Goal: Task Accomplishment & Management: Use online tool/utility

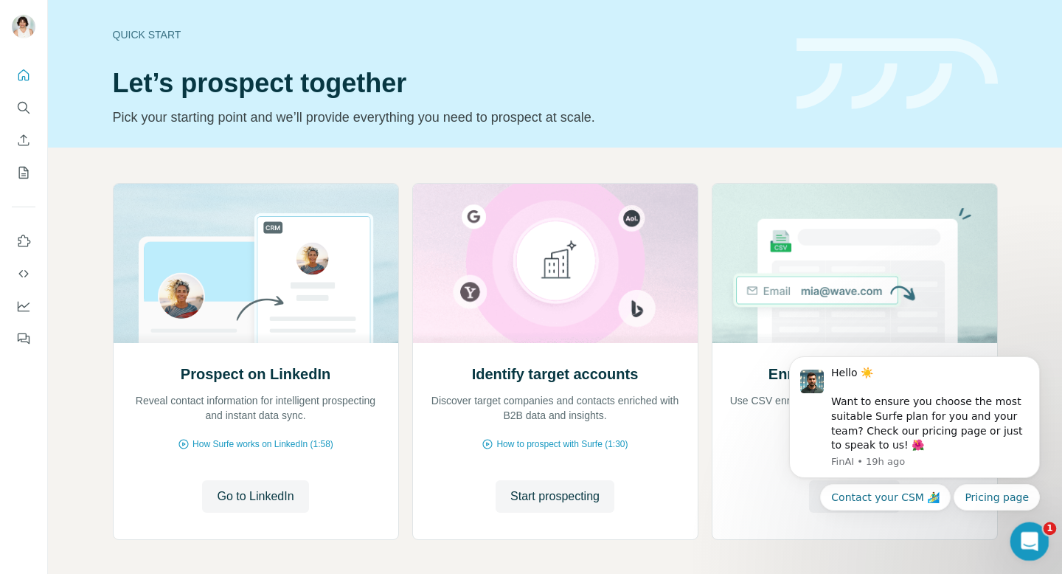
click at [1032, 537] on icon "Open Intercom Messenger" at bounding box center [1027, 539] width 24 height 24
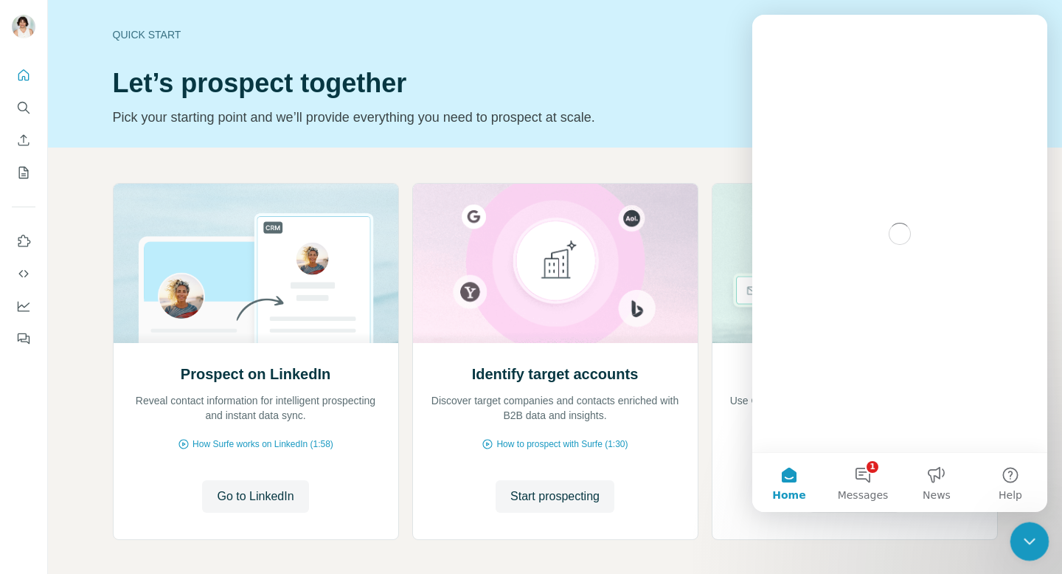
click at [1032, 537] on icon "Close Intercom Messenger" at bounding box center [1027, 539] width 18 height 18
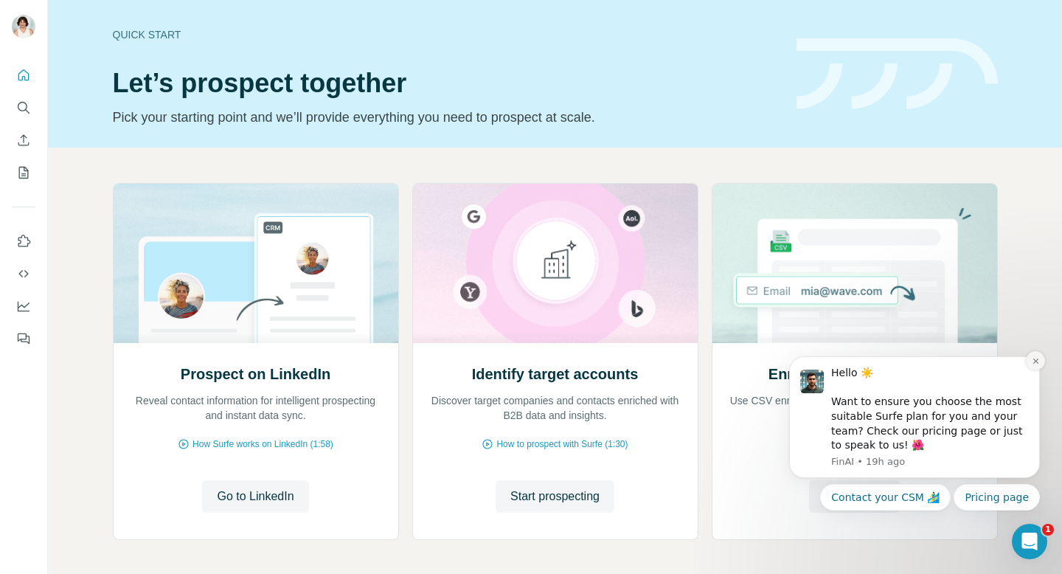
click at [1037, 360] on icon "Dismiss notification" at bounding box center [1035, 361] width 8 height 8
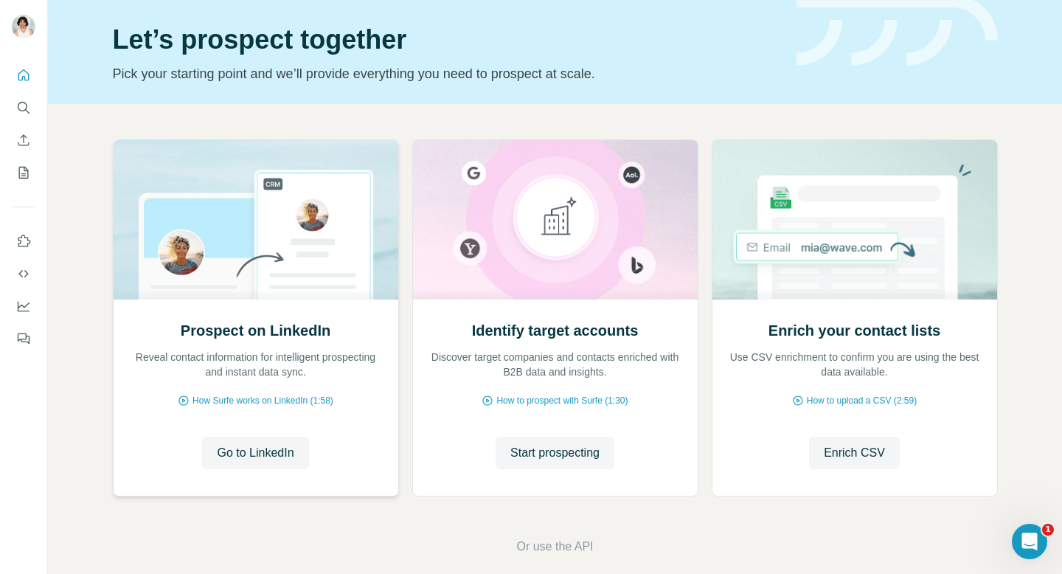
scroll to position [60, 0]
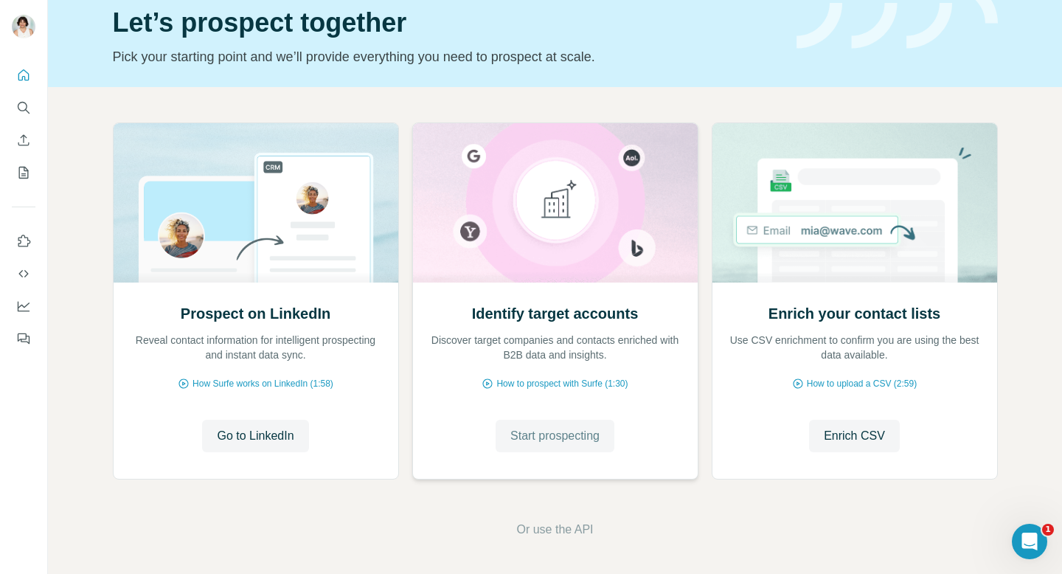
click at [557, 431] on span "Start prospecting" at bounding box center [554, 436] width 89 height 18
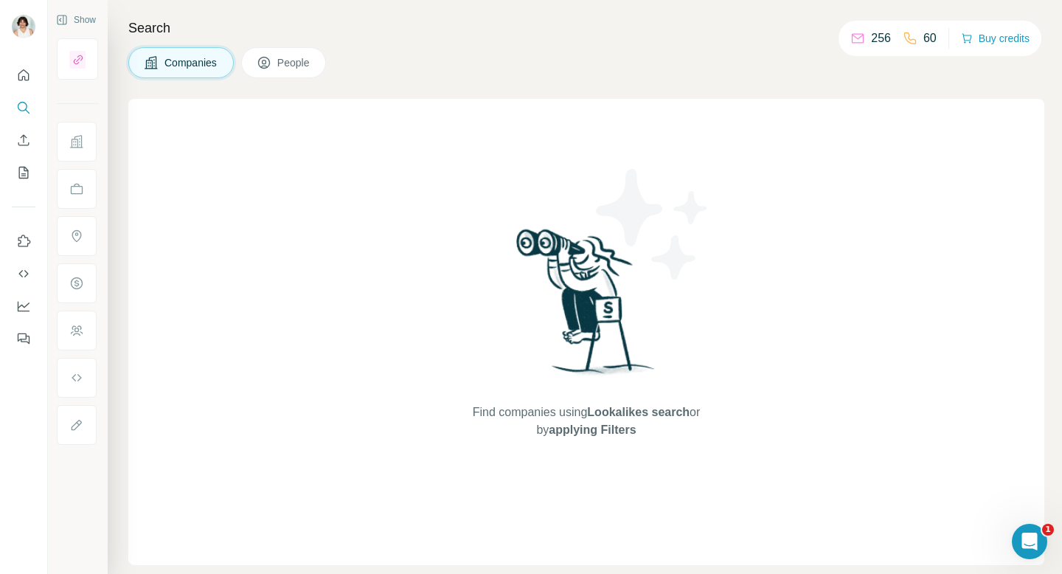
click at [191, 71] on button "Companies" at bounding box center [180, 62] width 105 height 31
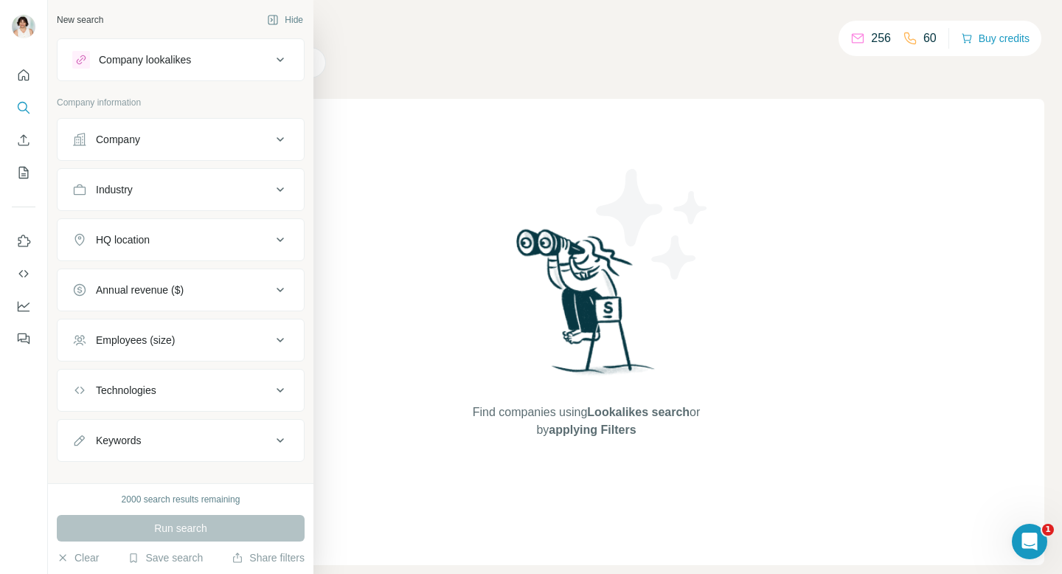
click at [276, 62] on icon at bounding box center [280, 60] width 18 height 18
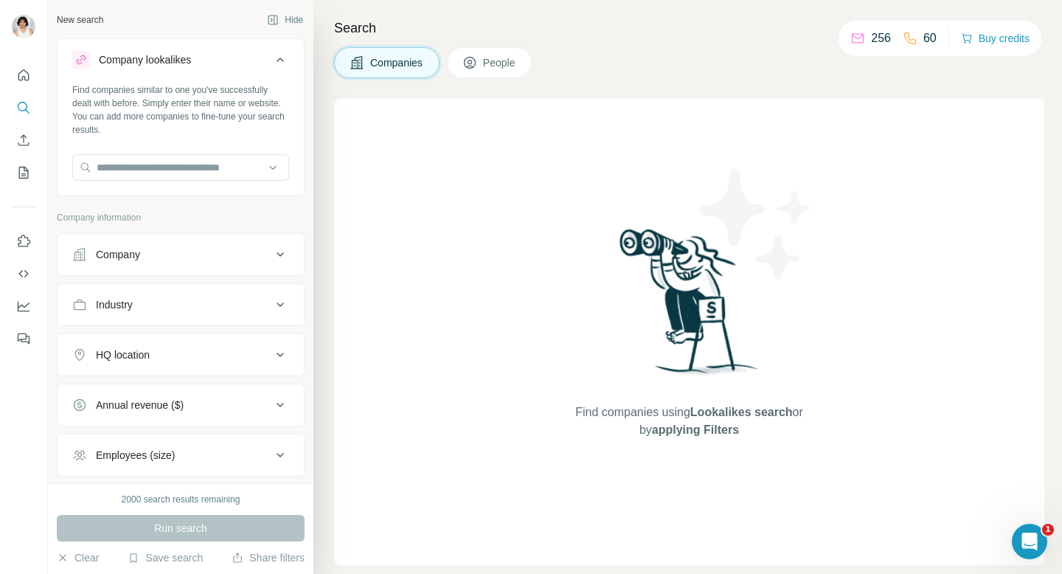
click at [281, 256] on icon at bounding box center [280, 254] width 18 height 18
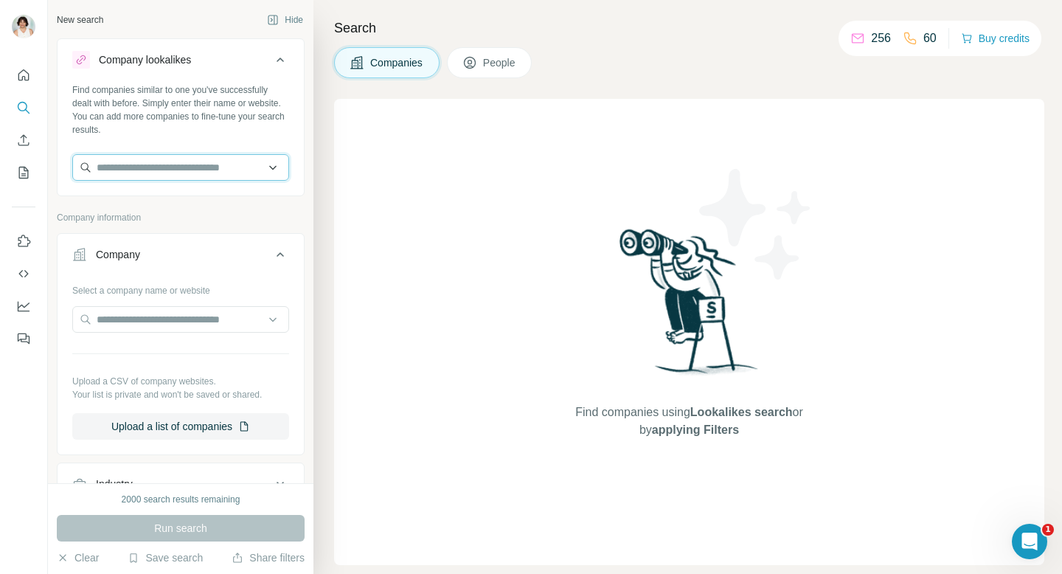
click at [157, 166] on input "text" at bounding box center [180, 167] width 217 height 27
click at [116, 168] on input "text" at bounding box center [180, 167] width 217 height 27
type input "*"
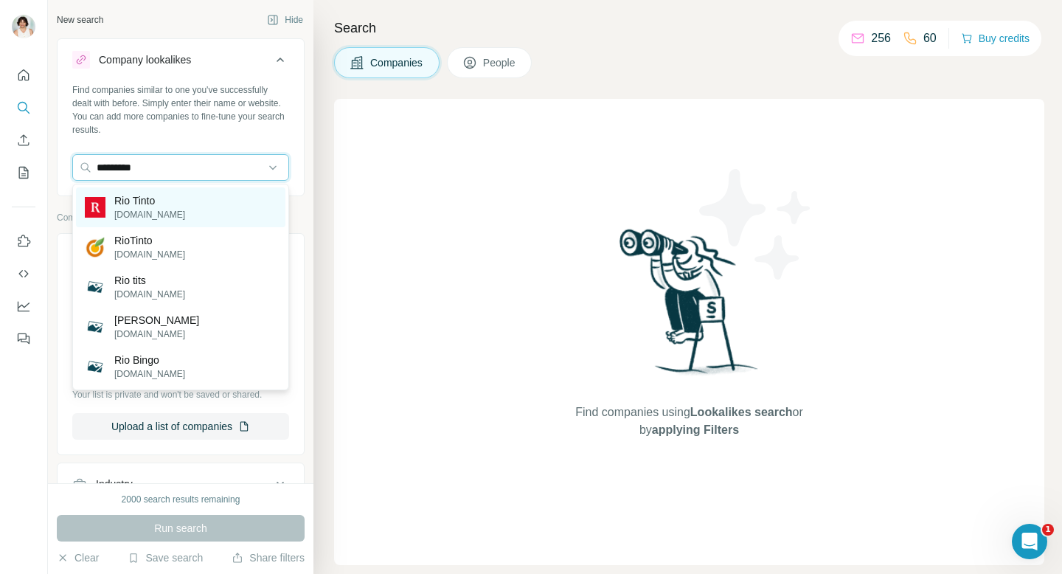
type input "*********"
click at [148, 210] on p "riotinto.com" at bounding box center [149, 214] width 71 height 13
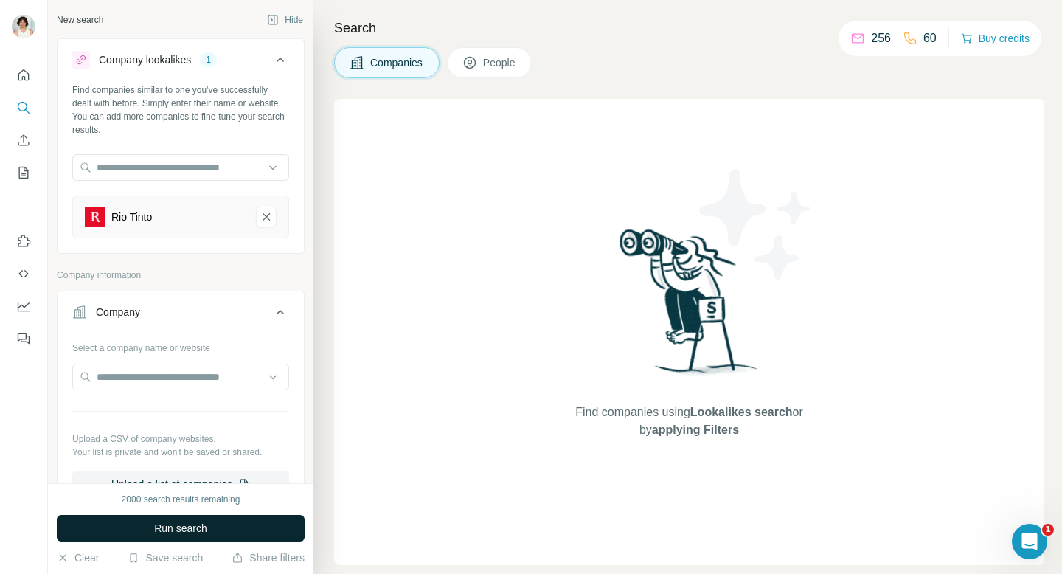
click at [184, 523] on span "Run search" at bounding box center [180, 527] width 53 height 15
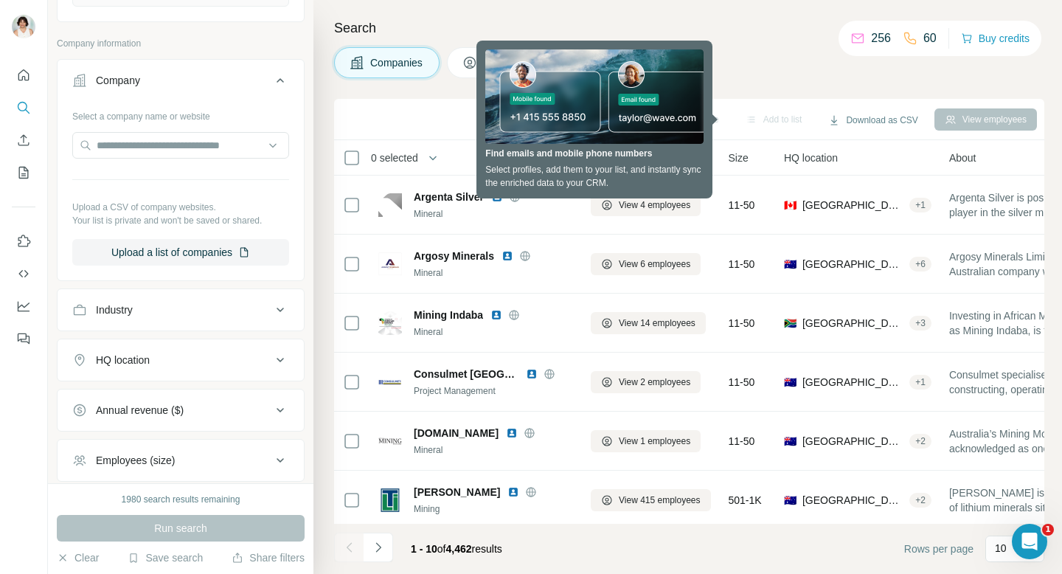
scroll to position [234, 0]
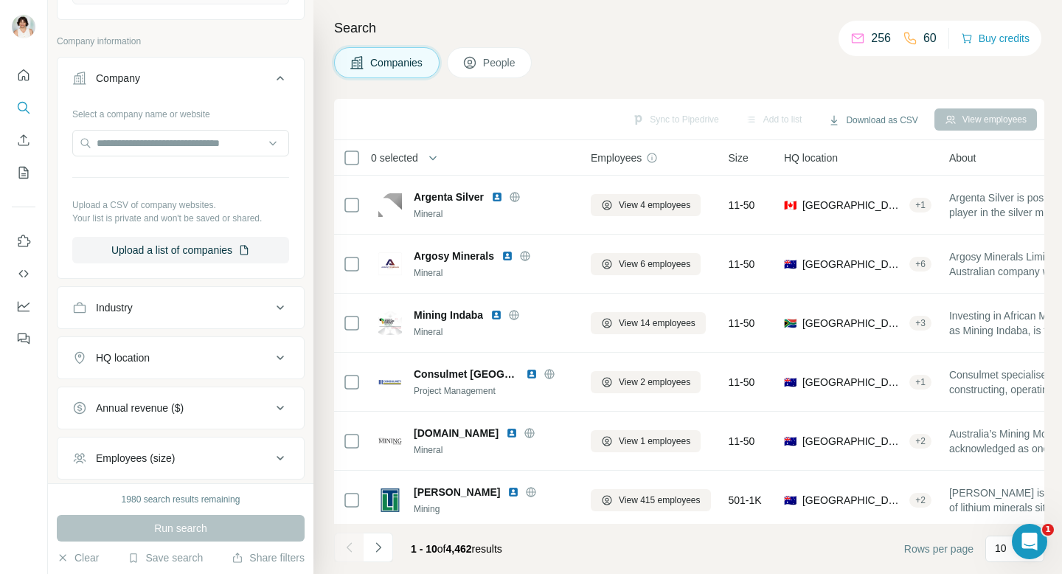
click at [282, 355] on icon at bounding box center [280, 358] width 18 height 18
click at [131, 309] on div "Industry" at bounding box center [114, 307] width 37 height 15
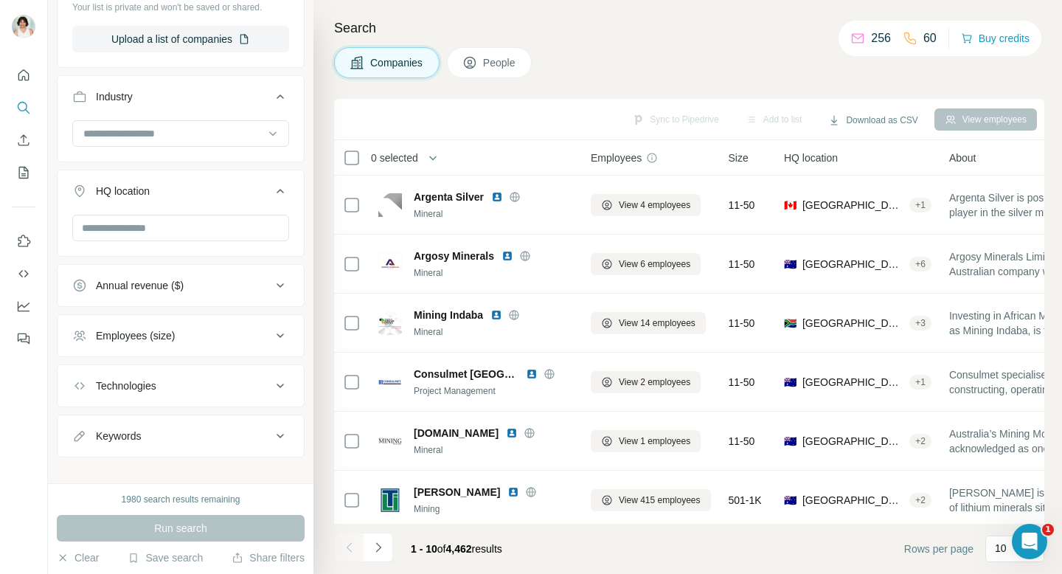
scroll to position [459, 0]
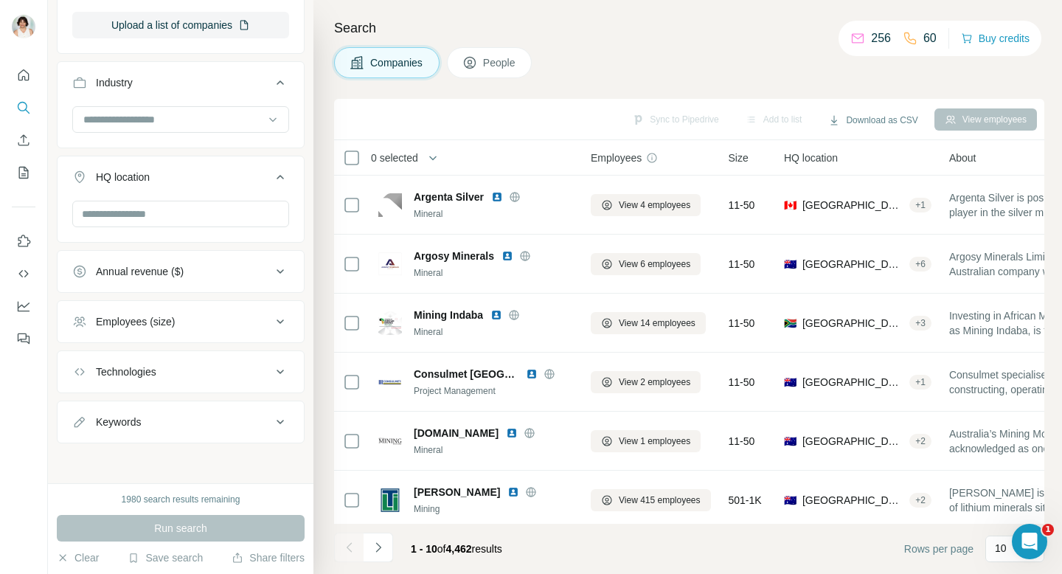
click at [283, 318] on icon at bounding box center [280, 322] width 18 height 18
click at [81, 435] on icon at bounding box center [81, 436] width 18 height 18
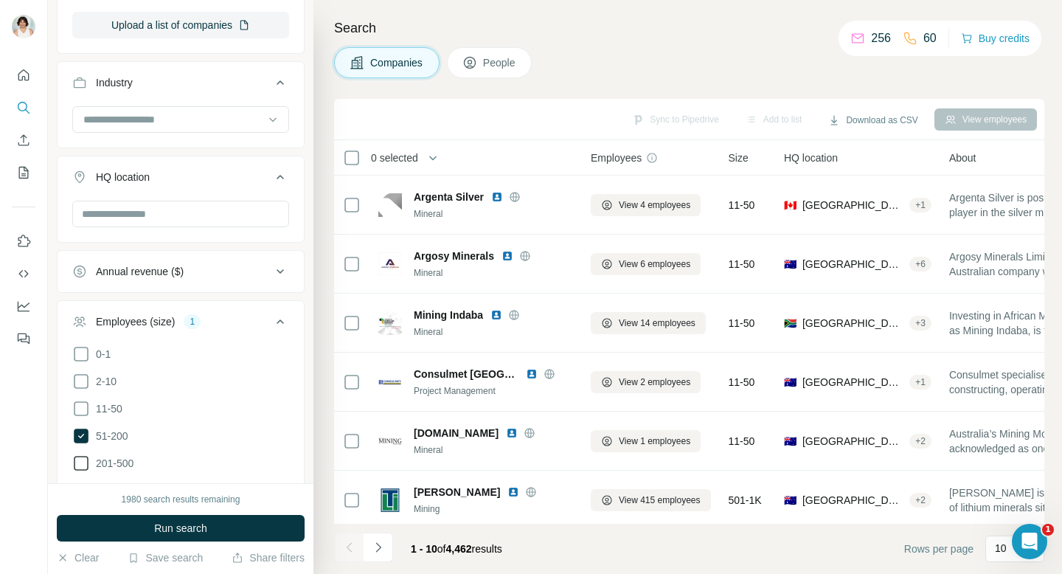
click at [83, 462] on icon at bounding box center [81, 463] width 18 height 18
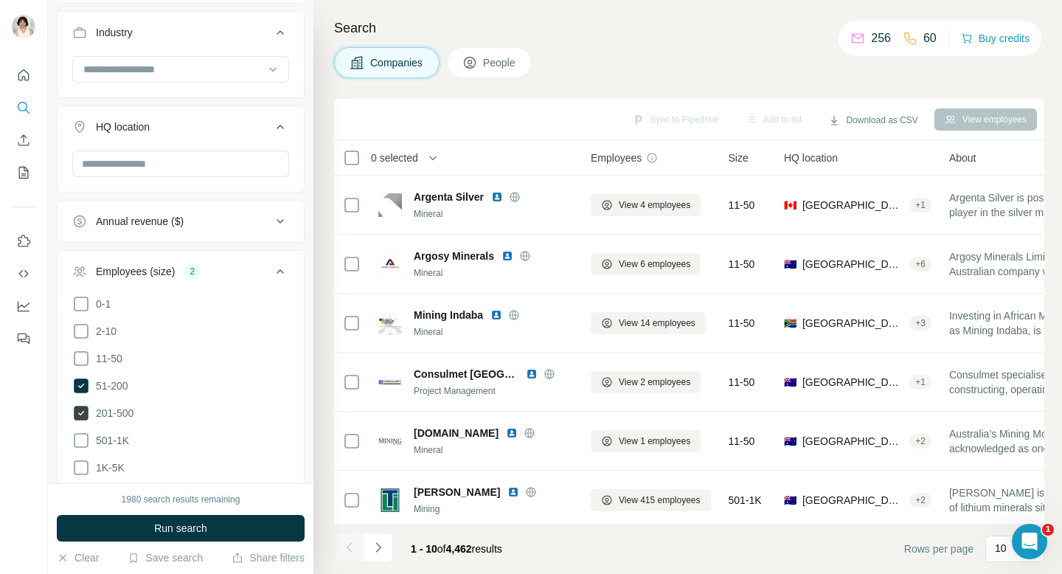
scroll to position [512, 0]
click at [77, 439] on icon at bounding box center [81, 437] width 18 height 18
click at [79, 461] on icon at bounding box center [81, 465] width 18 height 18
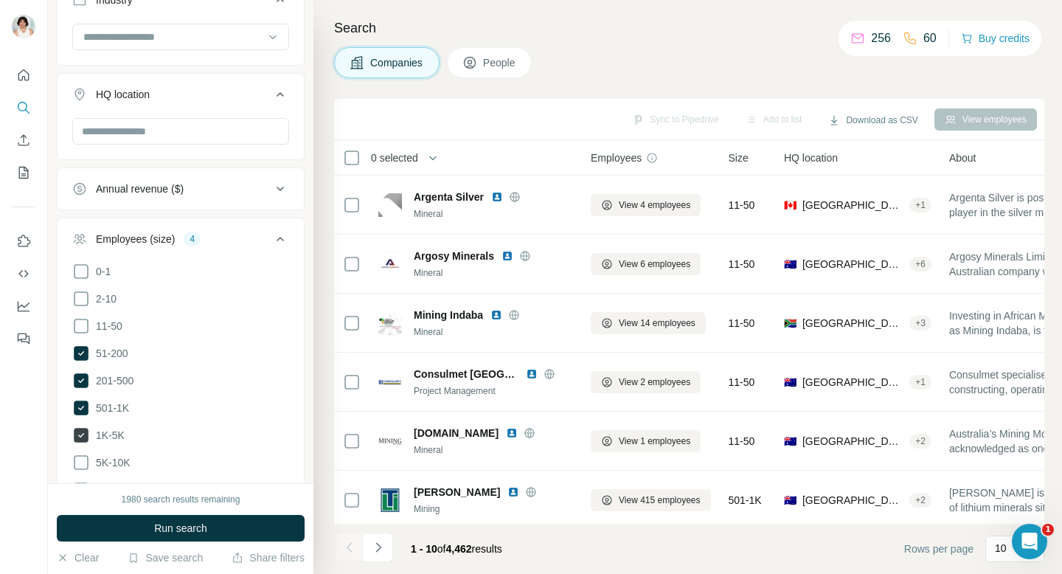
scroll to position [576, 0]
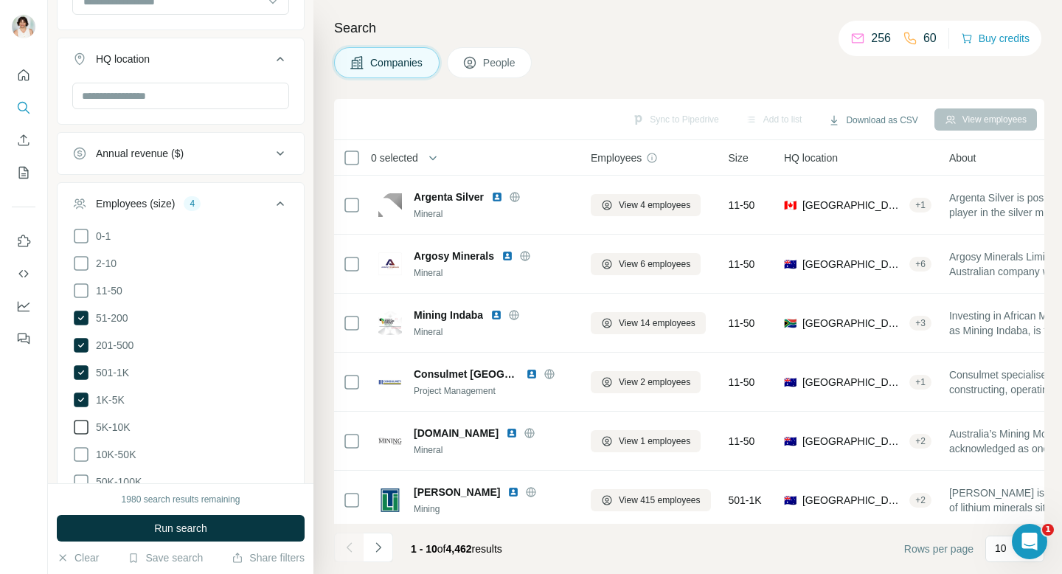
click at [81, 422] on icon at bounding box center [81, 427] width 18 height 18
click at [81, 455] on icon at bounding box center [81, 454] width 18 height 18
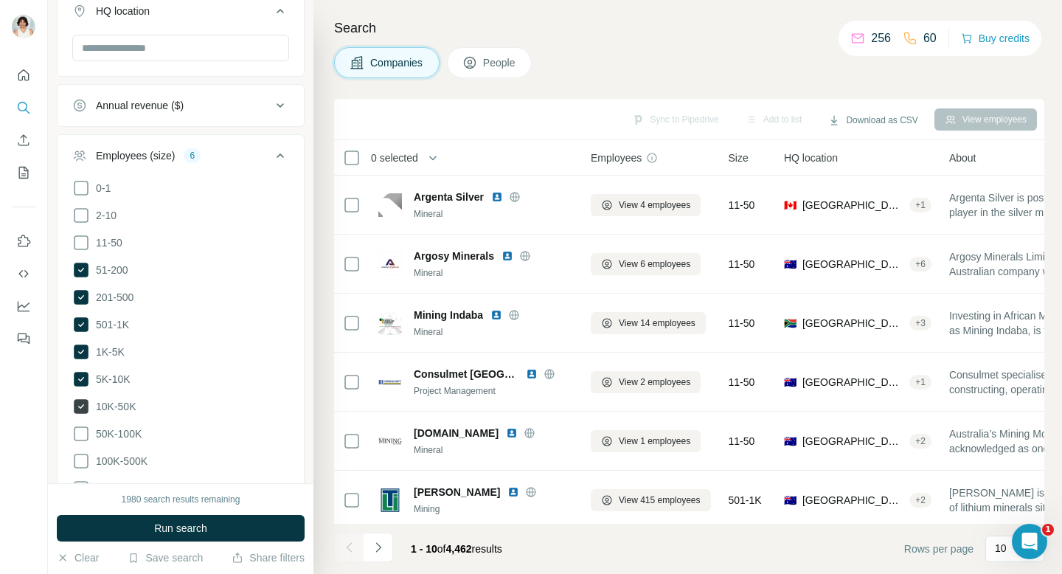
scroll to position [697, 0]
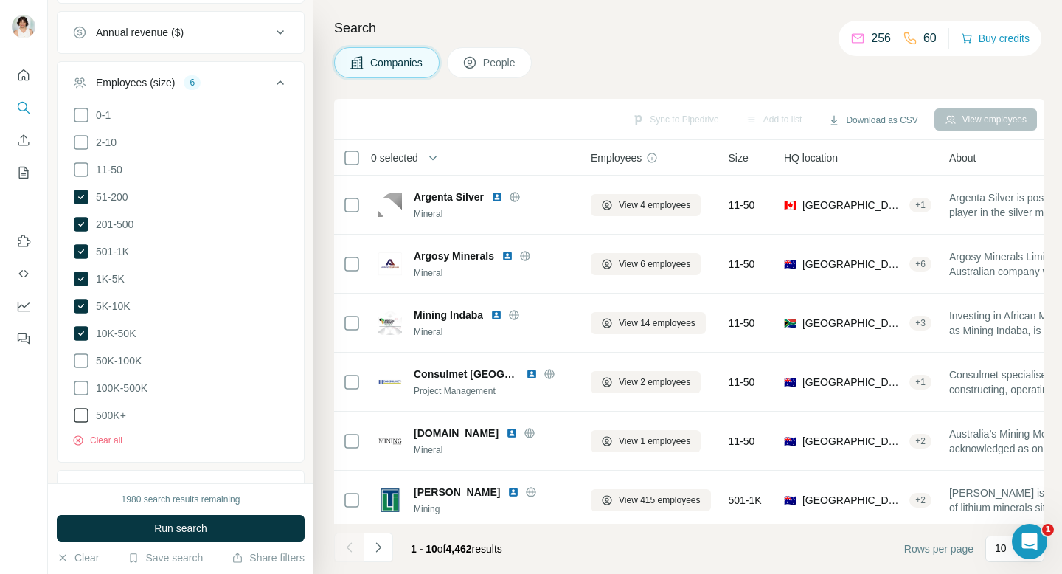
click at [80, 407] on icon at bounding box center [81, 415] width 18 height 18
click at [80, 388] on icon at bounding box center [81, 388] width 18 height 18
click at [80, 363] on icon at bounding box center [81, 360] width 15 height 15
click at [192, 526] on span "Run search" at bounding box center [180, 527] width 53 height 15
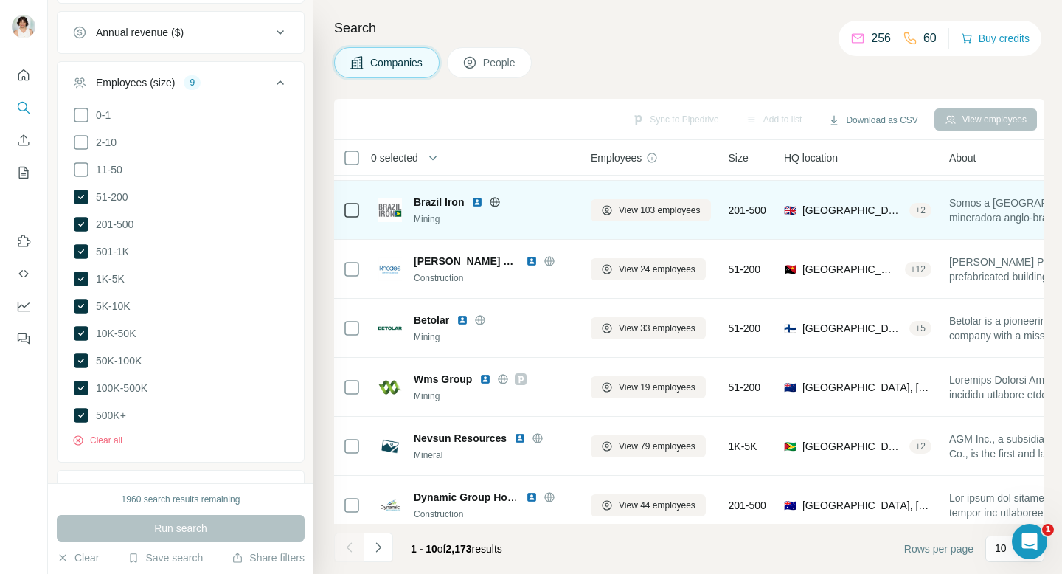
scroll to position [242, 0]
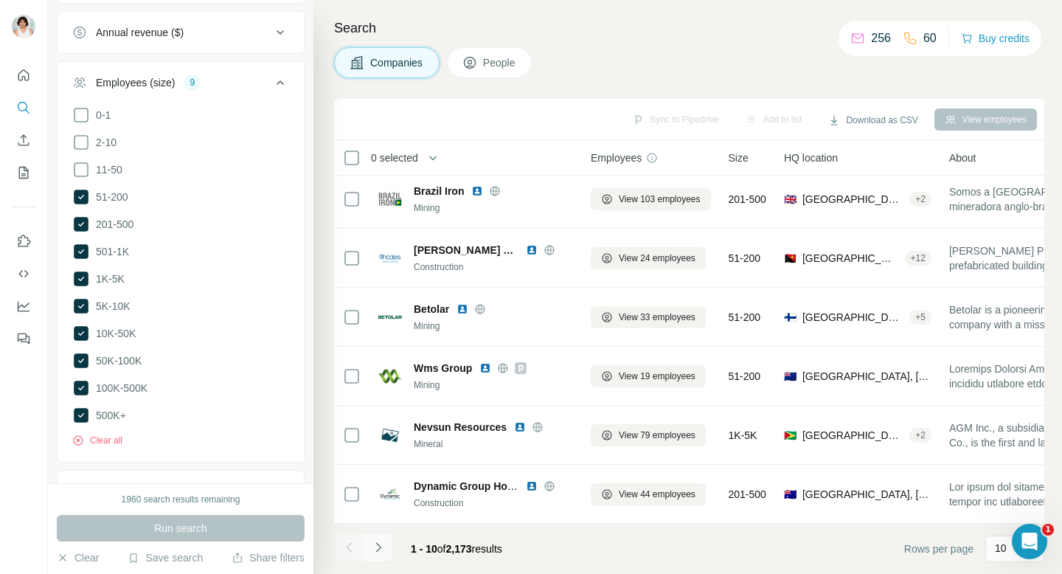
click at [383, 547] on icon "Navigate to next page" at bounding box center [378, 547] width 15 height 15
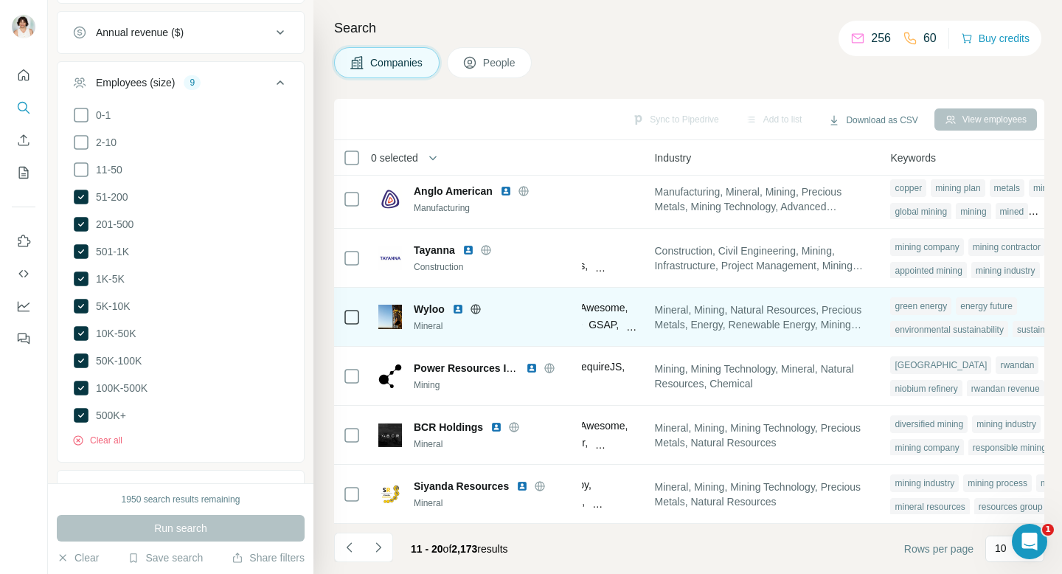
scroll to position [242, 1096]
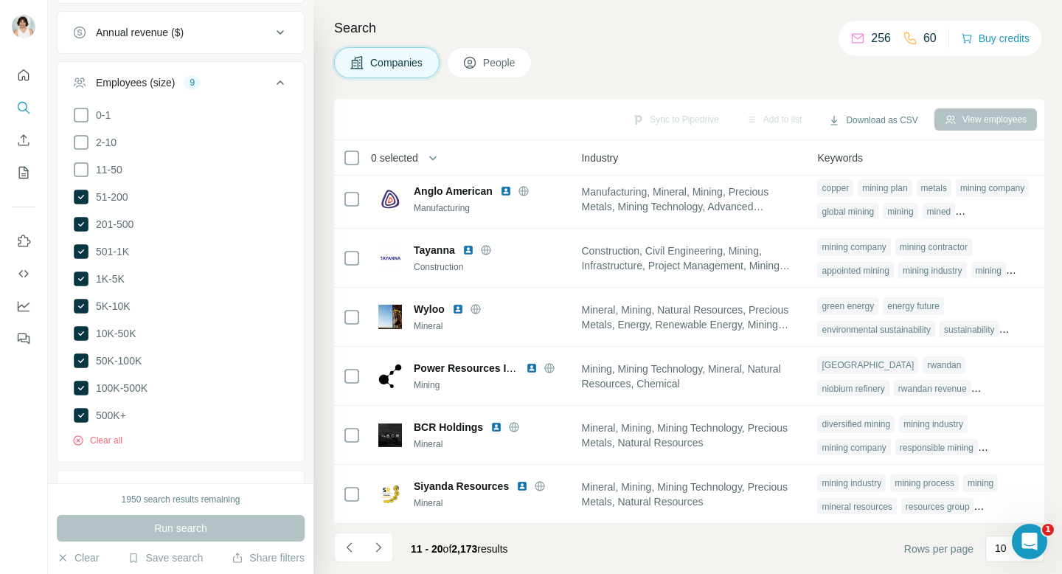
click at [668, 121] on div "Sync to Pipedrive Add to list Download as CSV View employees" at bounding box center [688, 119] width 695 height 26
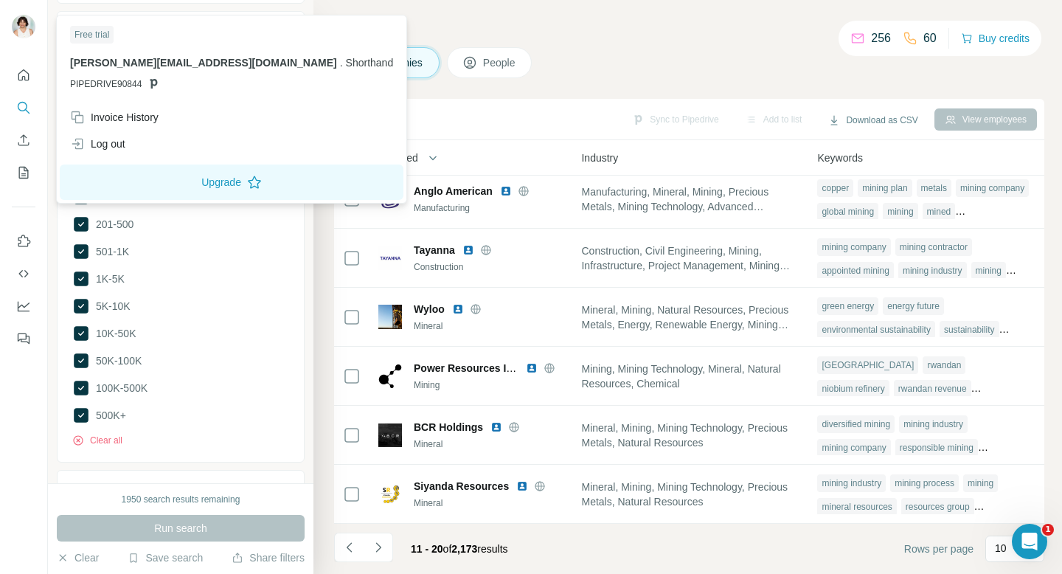
click at [23, 29] on img at bounding box center [24, 27] width 24 height 24
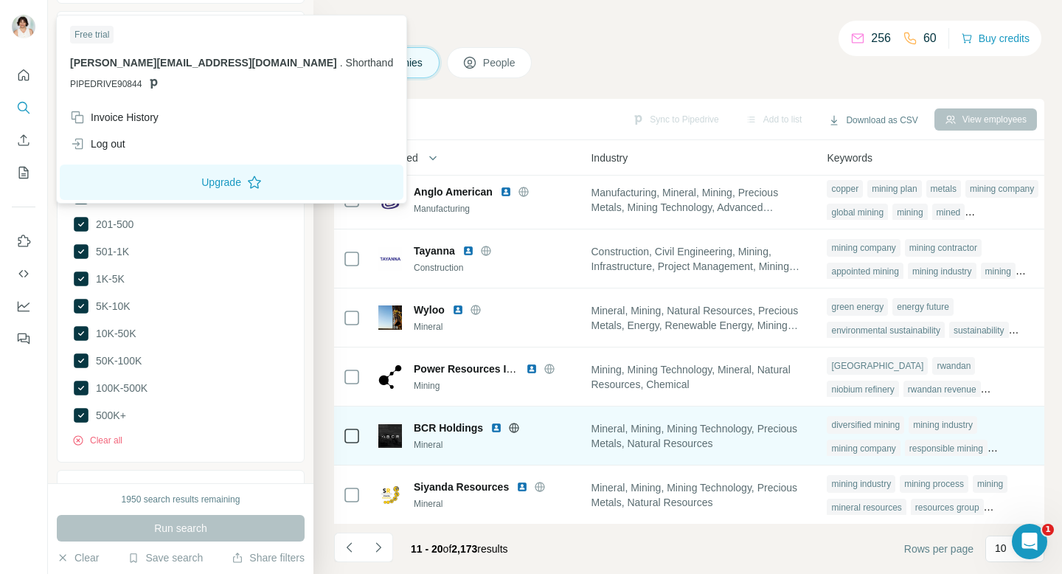
scroll to position [240, 1080]
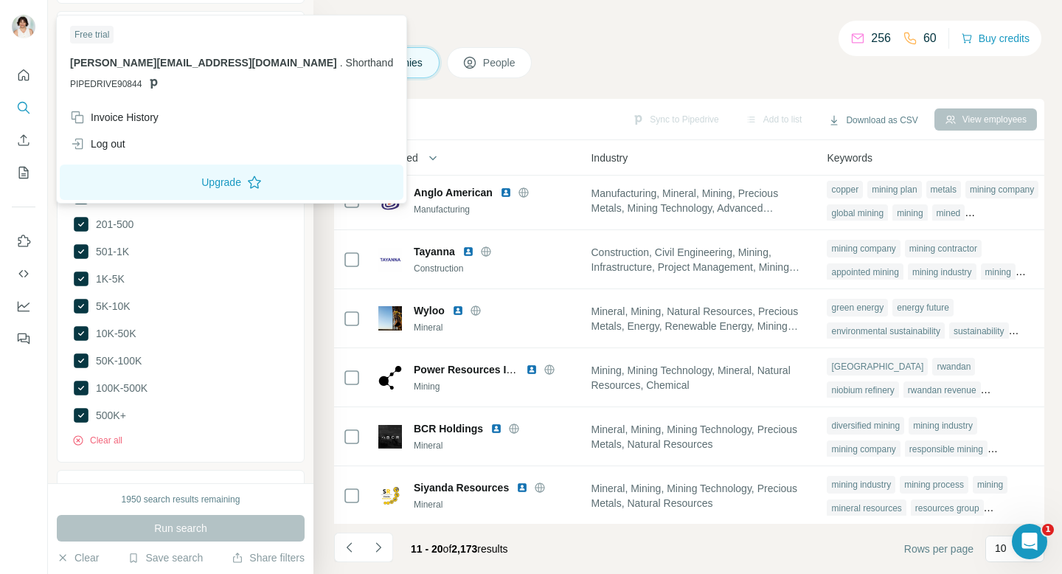
click at [859, 42] on div "256" at bounding box center [870, 38] width 41 height 18
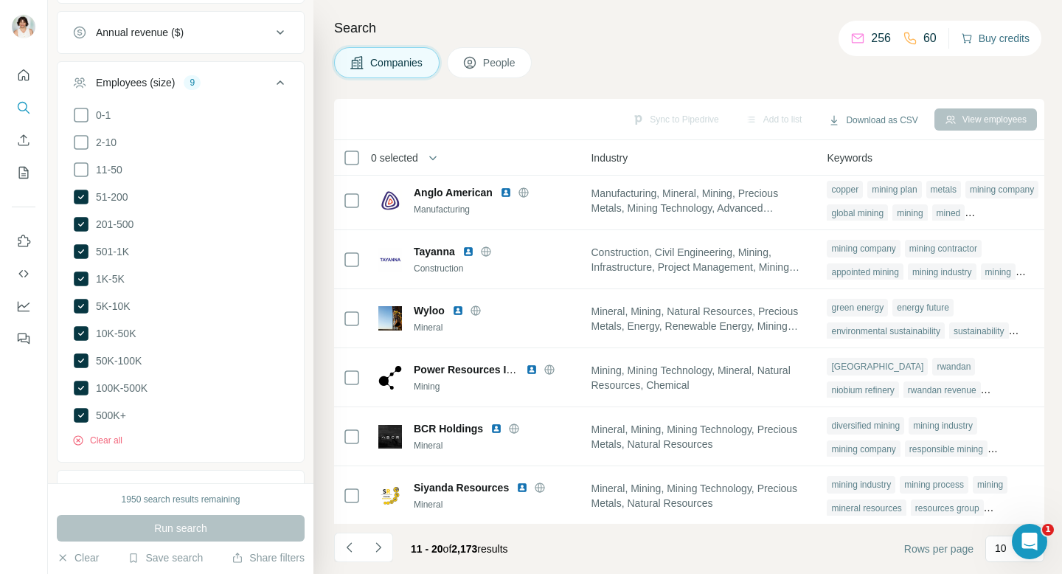
click at [988, 41] on button "Buy credits" at bounding box center [995, 38] width 69 height 21
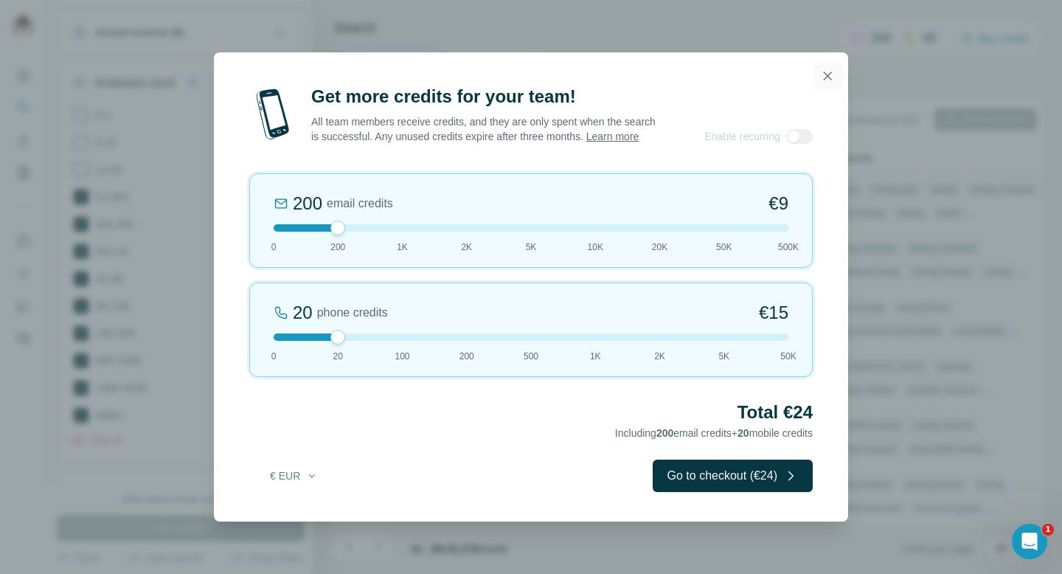
click at [828, 69] on icon "button" at bounding box center [827, 76] width 15 height 15
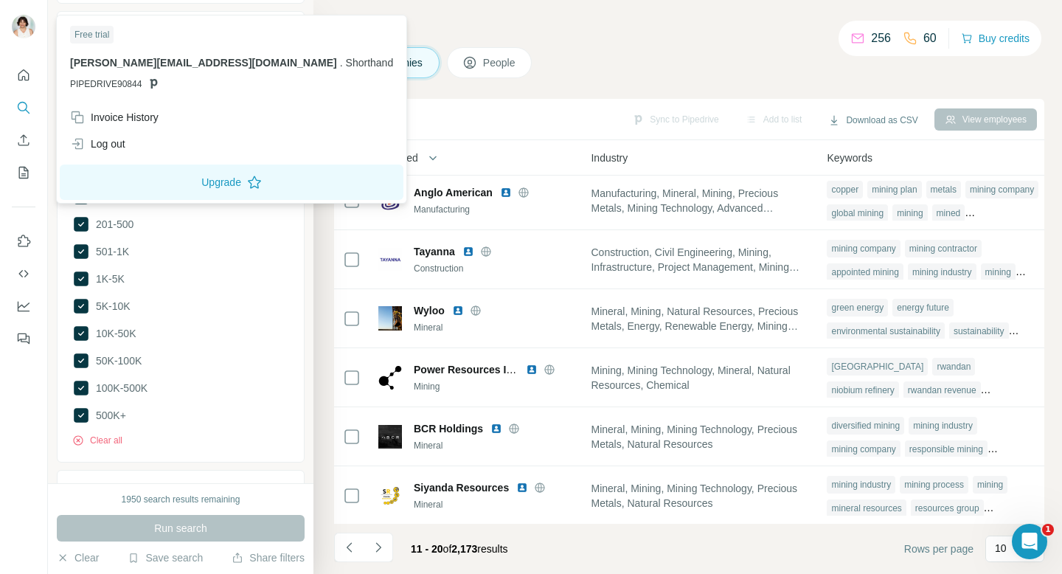
click at [26, 30] on img at bounding box center [24, 27] width 24 height 24
click at [108, 147] on div "Log out" at bounding box center [97, 143] width 55 height 15
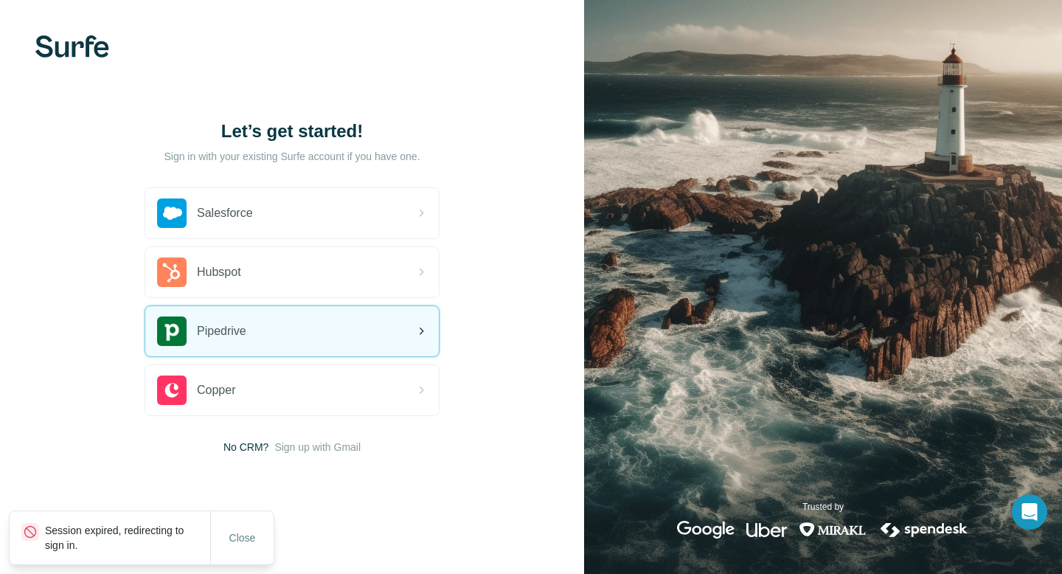
click at [399, 329] on div "Pipedrive" at bounding box center [291, 331] width 293 height 50
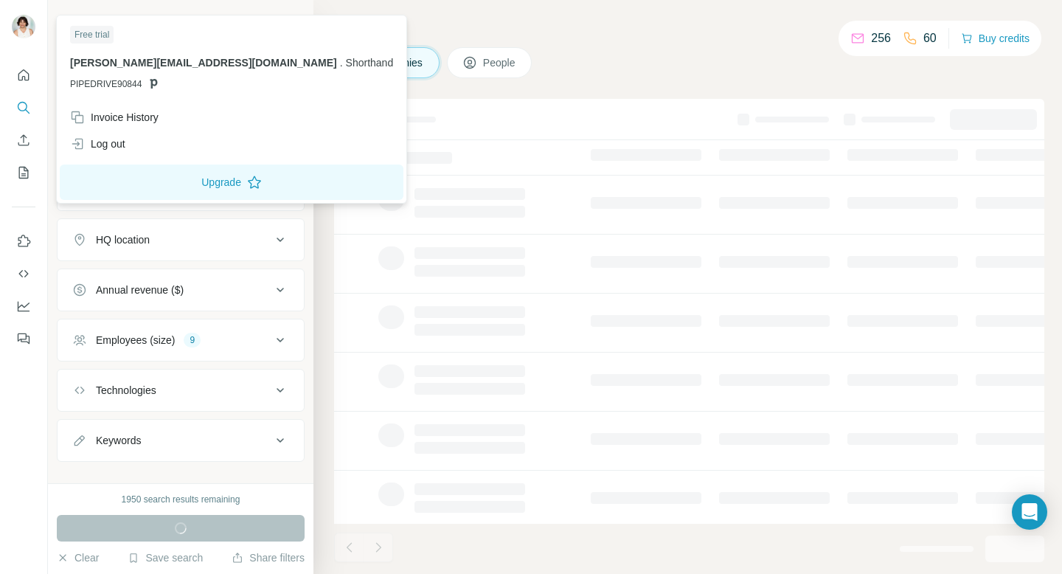
click at [24, 34] on img at bounding box center [24, 27] width 24 height 24
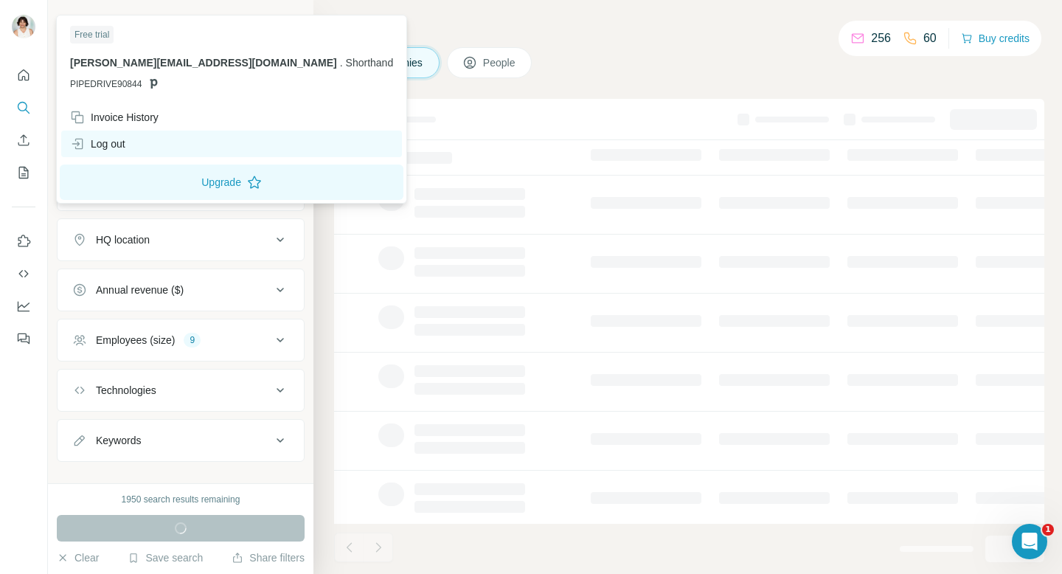
click at [99, 149] on div "Log out" at bounding box center [97, 143] width 55 height 15
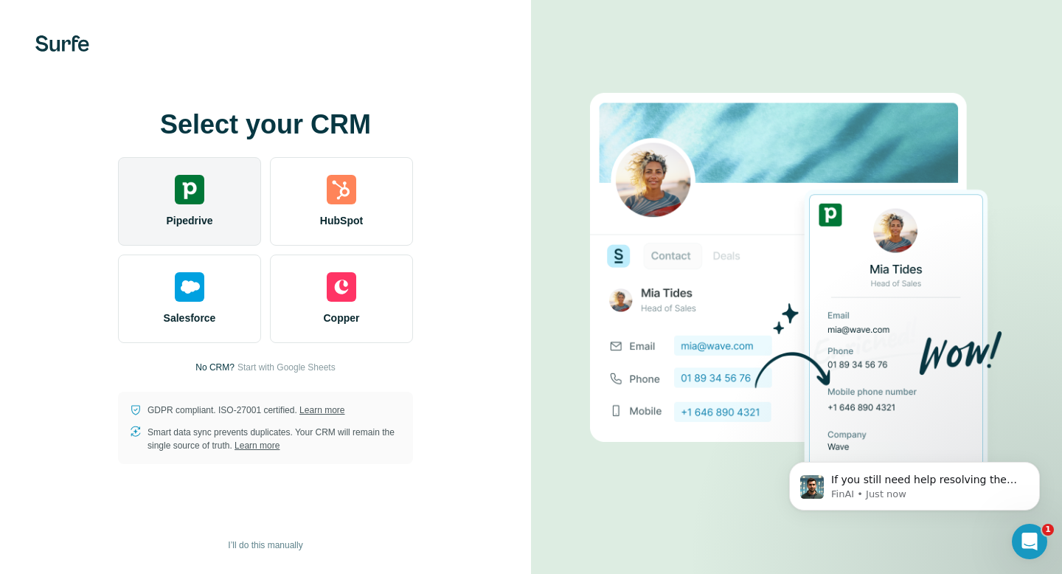
click at [182, 190] on img at bounding box center [189, 189] width 29 height 29
